Goal: Find contact information: Find contact information

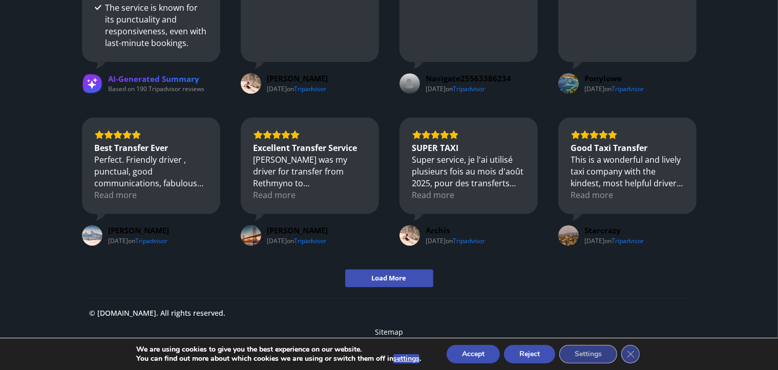
scroll to position [2880, 0]
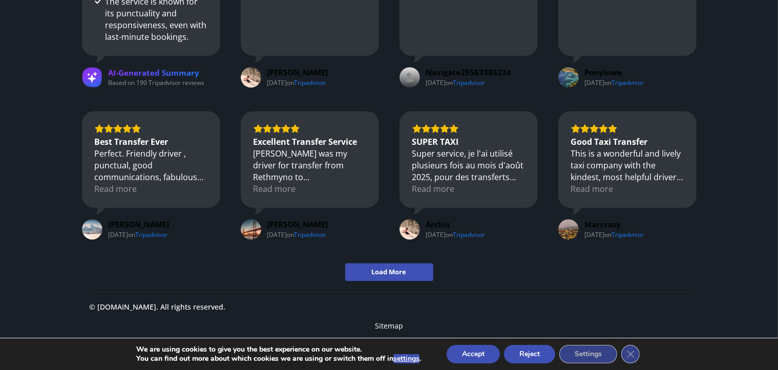
click at [531, 355] on button "Reject" at bounding box center [529, 354] width 51 height 18
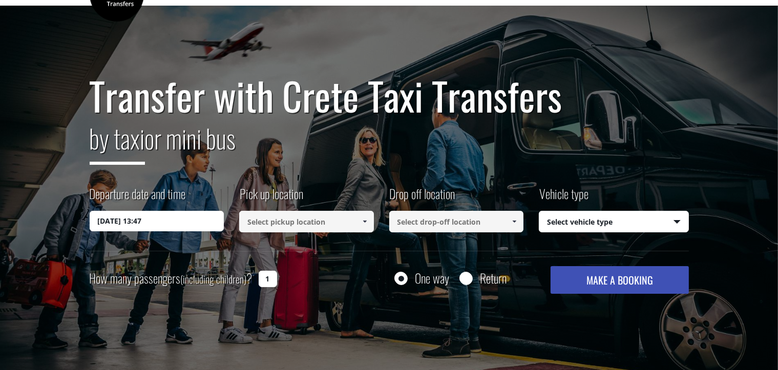
scroll to position [0, 0]
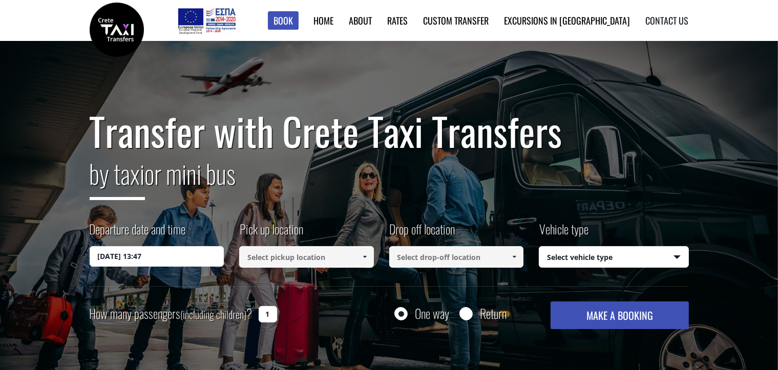
click at [664, 17] on link "Contact us" at bounding box center [667, 20] width 43 height 13
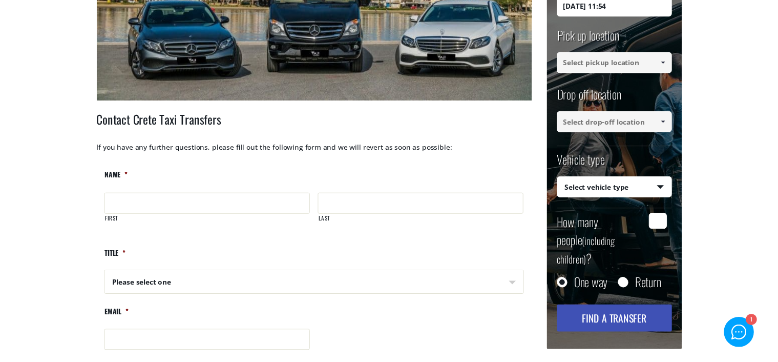
scroll to position [205, 0]
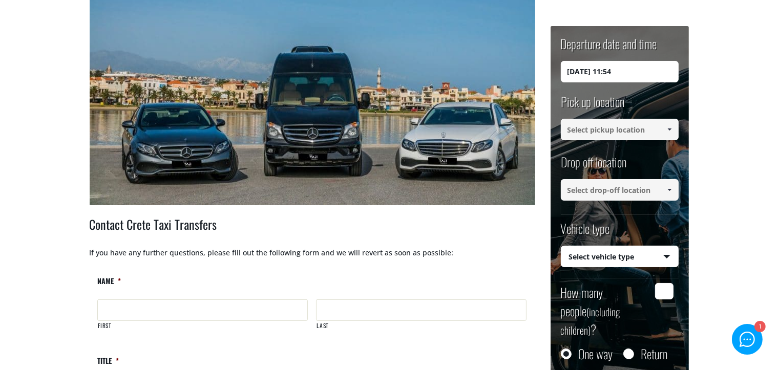
click at [661, 127] on link at bounding box center [669, 130] width 17 height 22
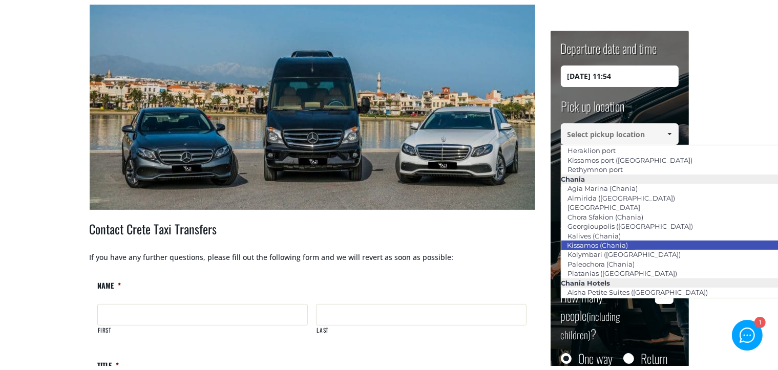
scroll to position [0, 0]
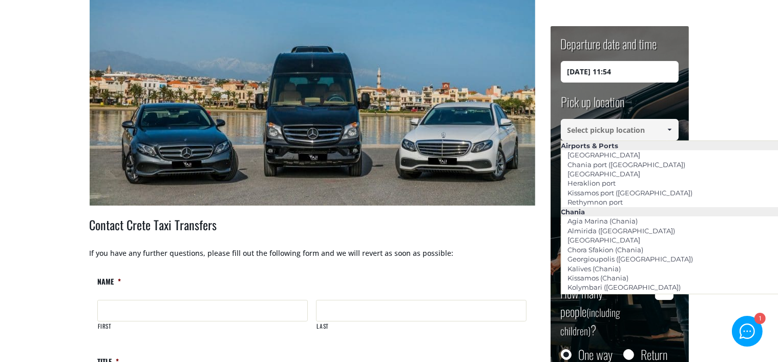
click at [720, 82] on main "Contact us Home Contact us + Contact Crete Taxi Transfers If you have any furth…" at bounding box center [389, 286] width 778 height 901
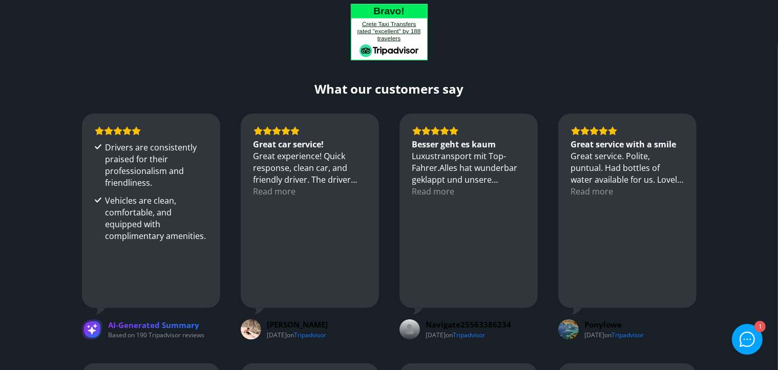
scroll to position [1383, 0]
